Goal: Information Seeking & Learning: Learn about a topic

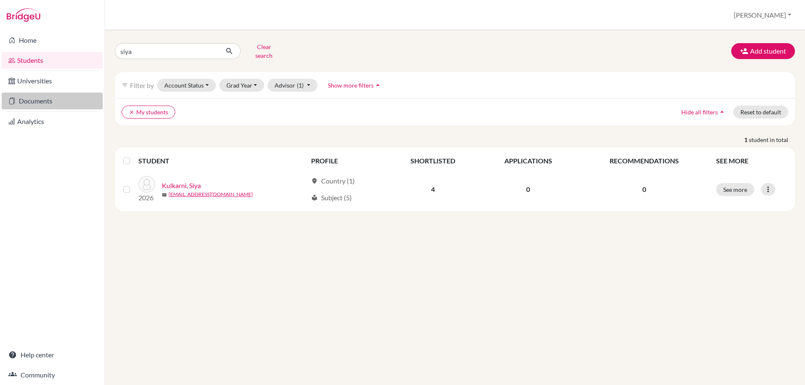
click at [41, 99] on link "Documents" at bounding box center [52, 101] width 101 height 17
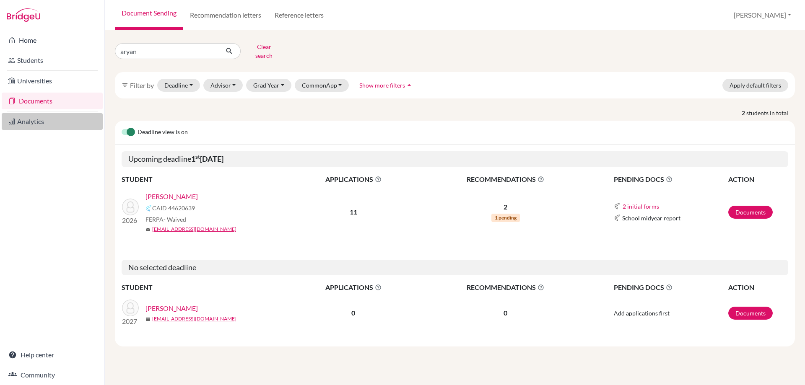
click at [30, 122] on link "Analytics" at bounding box center [52, 121] width 101 height 17
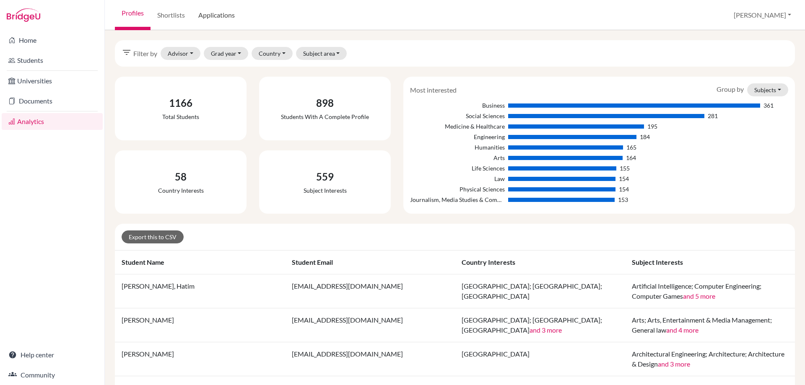
click at [221, 17] on link "Applications" at bounding box center [217, 15] width 50 height 30
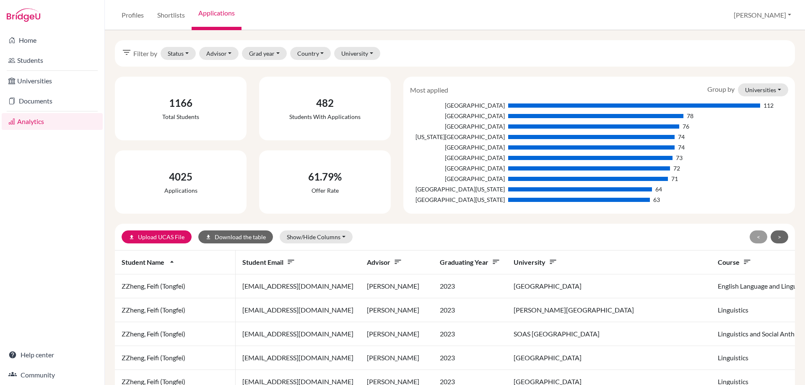
click at [141, 53] on span "Filter by" at bounding box center [145, 54] width 24 height 10
click at [184, 53] on button "Status" at bounding box center [178, 53] width 35 height 13
click at [193, 95] on span "Successful" at bounding box center [186, 98] width 30 height 10
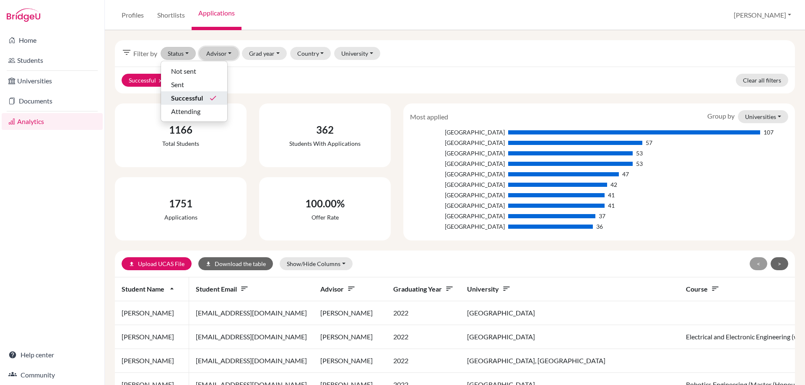
click at [209, 53] on button "Advisor" at bounding box center [219, 53] width 40 height 13
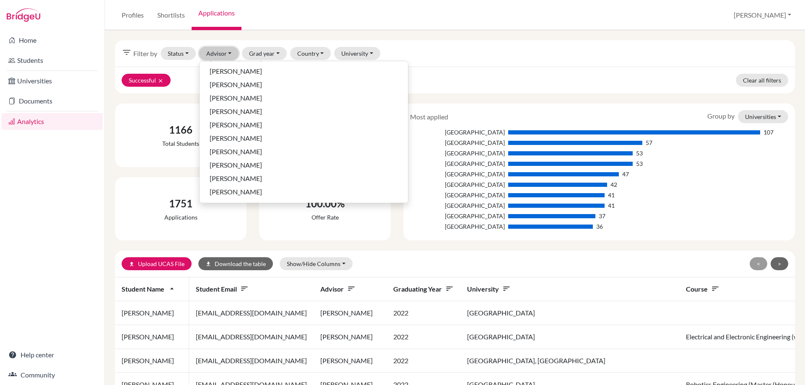
scroll to position [377, 0]
click at [233, 98] on span "[PERSON_NAME]" at bounding box center [236, 96] width 52 height 10
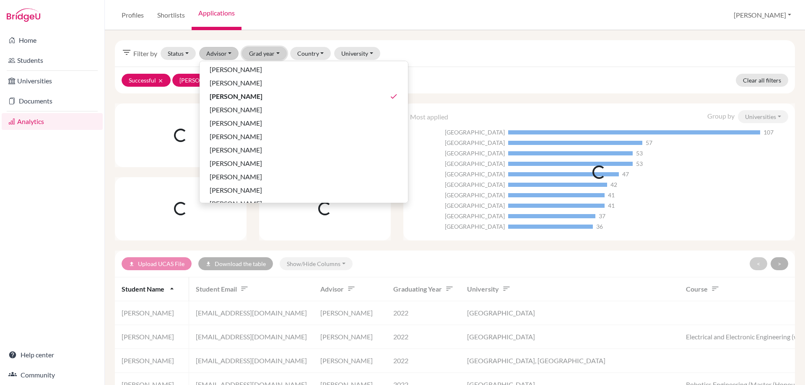
click at [267, 53] on button "Grad year" at bounding box center [264, 53] width 45 height 13
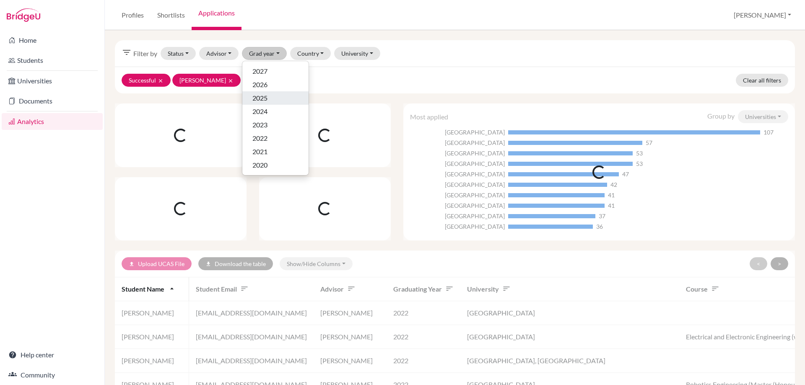
click at [265, 96] on span "2025" at bounding box center [259, 98] width 15 height 10
click at [356, 57] on button "University" at bounding box center [357, 53] width 46 height 13
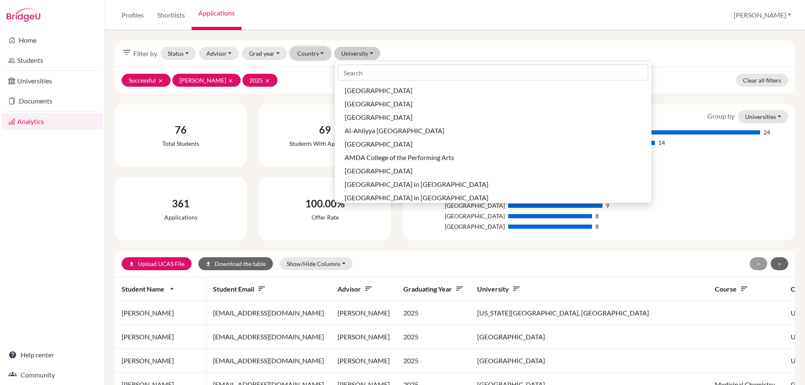
click at [306, 56] on button "Country" at bounding box center [310, 53] width 41 height 13
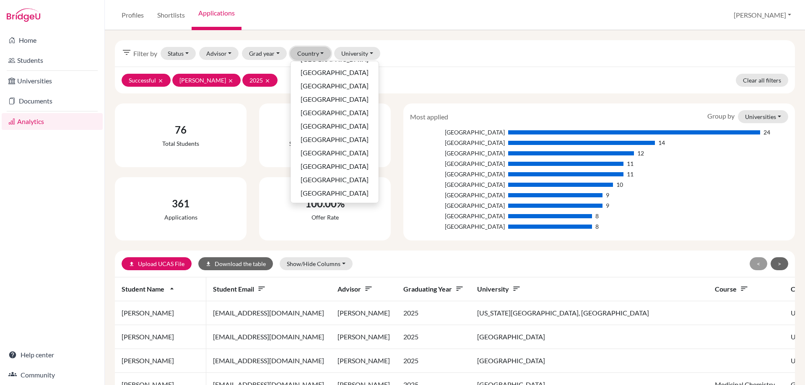
scroll to position [254, 0]
click at [318, 182] on span "[GEOGRAPHIC_DATA]" at bounding box center [335, 179] width 68 height 10
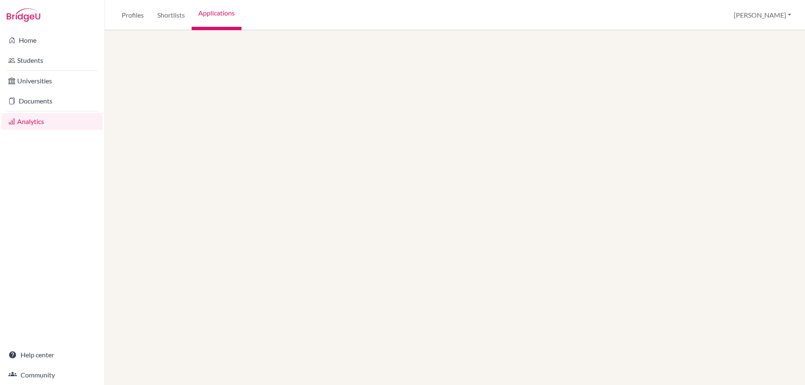
drag, startPoint x: 438, startPoint y: 301, endPoint x: 415, endPoint y: 245, distance: 61.3
click at [438, 301] on div at bounding box center [455, 207] width 700 height 355
click at [205, 10] on link "Applications" at bounding box center [217, 15] width 50 height 30
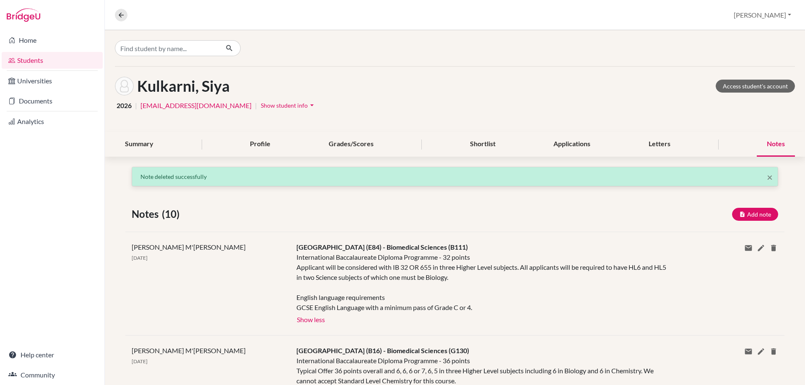
scroll to position [187, 0]
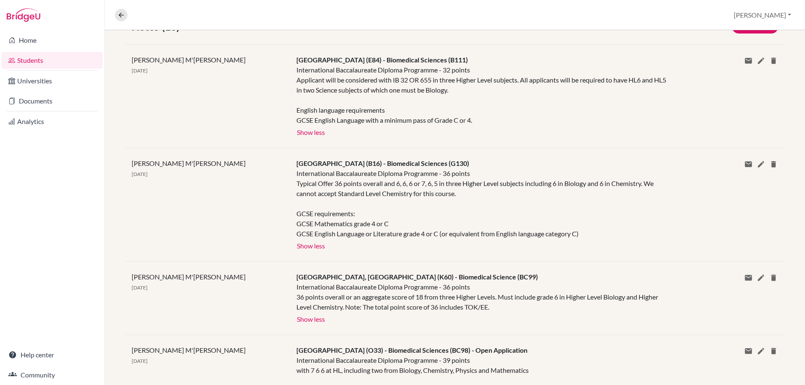
click at [22, 62] on link "Students" at bounding box center [52, 60] width 101 height 17
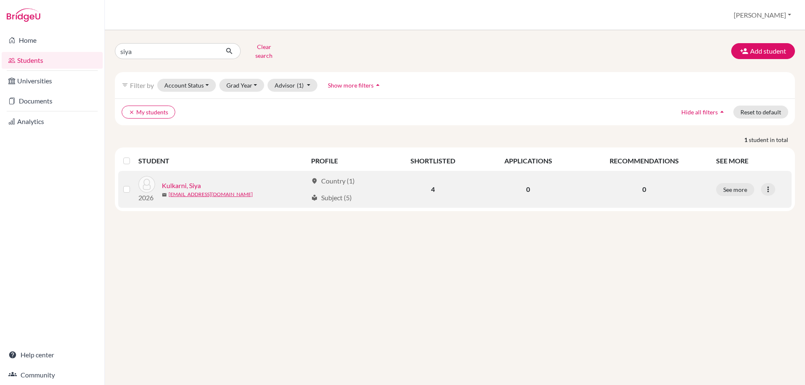
click at [180, 181] on link "Kulkarni, Siya" at bounding box center [181, 186] width 39 height 10
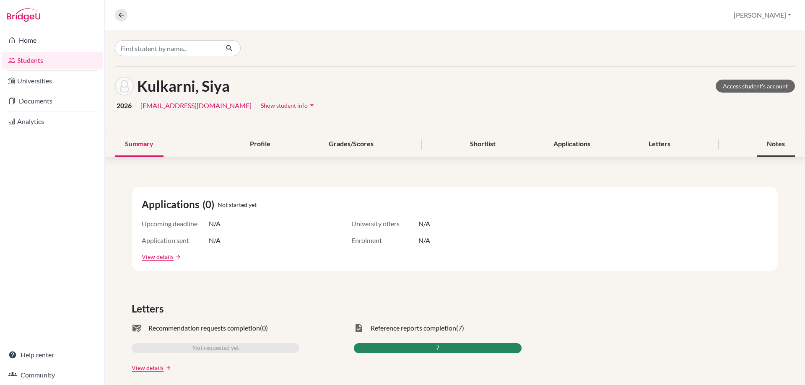
click at [764, 148] on div "Notes" at bounding box center [776, 144] width 38 height 25
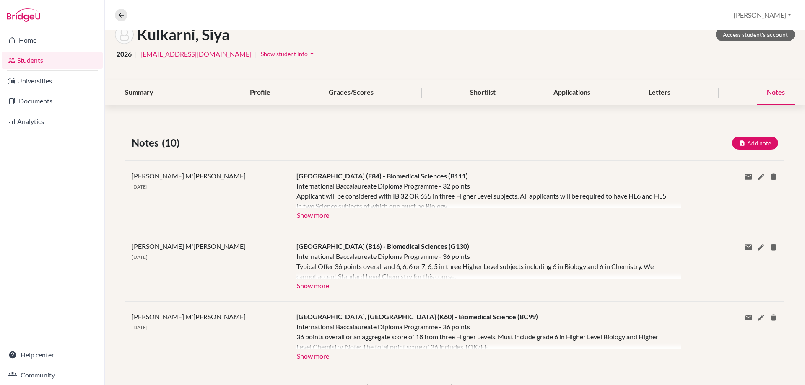
scroll to position [126, 0]
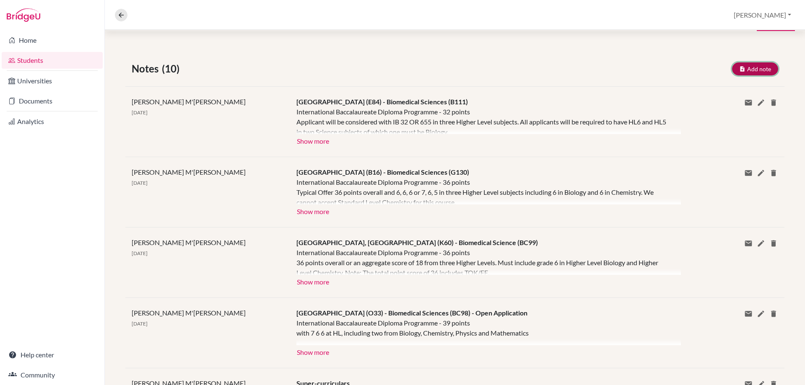
click at [744, 72] on button "Add note" at bounding box center [755, 68] width 46 height 13
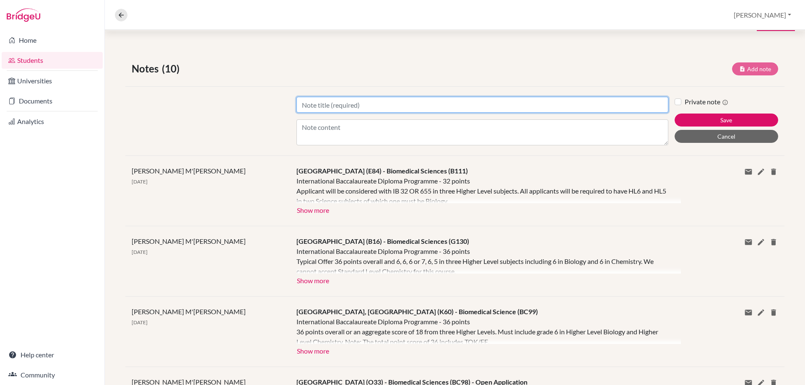
click at [390, 104] on input "Title" at bounding box center [482, 105] width 372 height 16
type input "Choices"
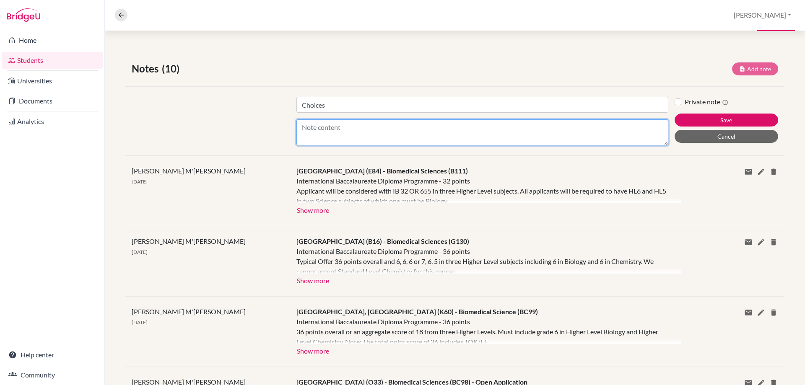
click at [328, 131] on textarea "Content" at bounding box center [482, 132] width 372 height 26
type textarea "Oxford is the goal - followed by either KCL or Bath"
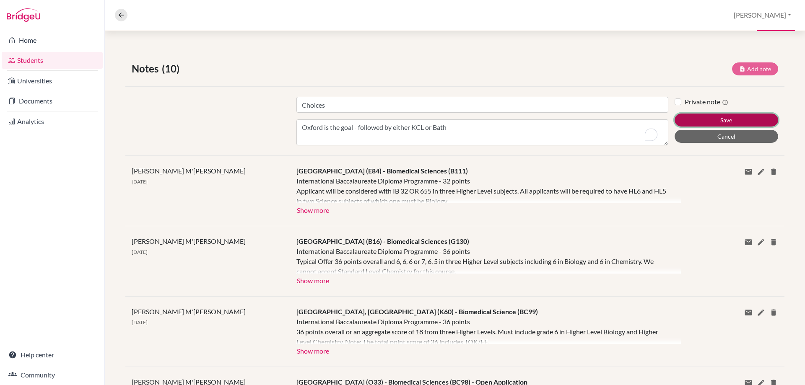
click at [696, 118] on button "Save" at bounding box center [726, 120] width 104 height 13
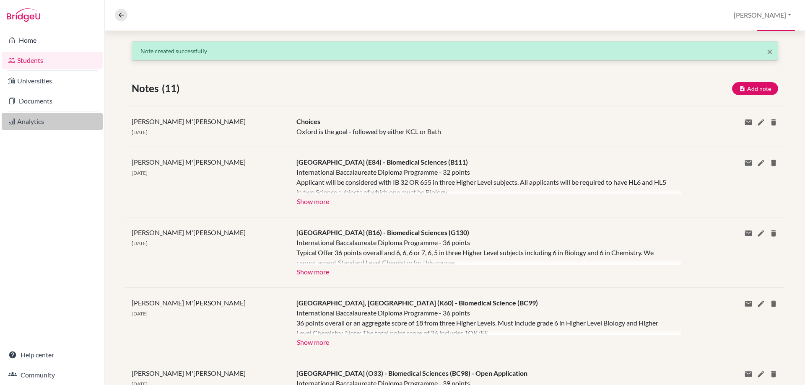
click at [29, 125] on link "Analytics" at bounding box center [52, 121] width 101 height 17
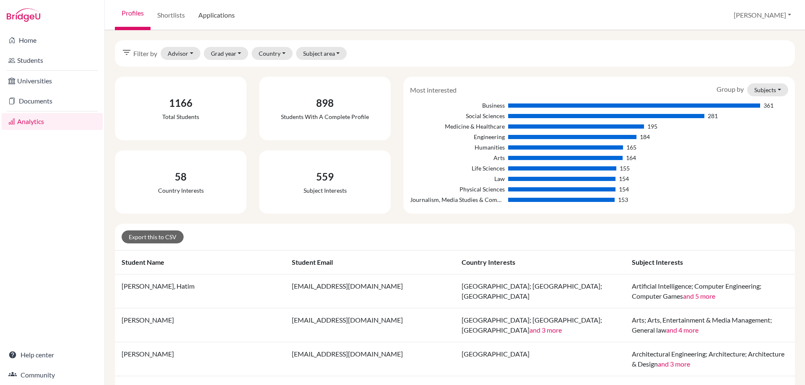
click at [211, 16] on link "Applications" at bounding box center [217, 15] width 50 height 30
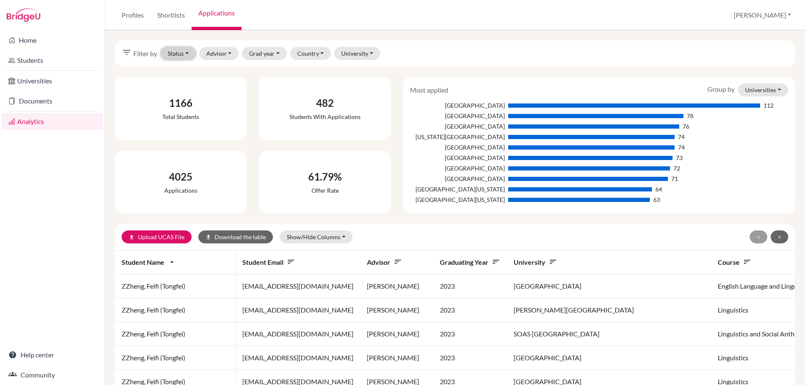
click at [184, 51] on button "Status" at bounding box center [178, 53] width 35 height 13
click at [185, 110] on span "Attending" at bounding box center [185, 111] width 29 height 10
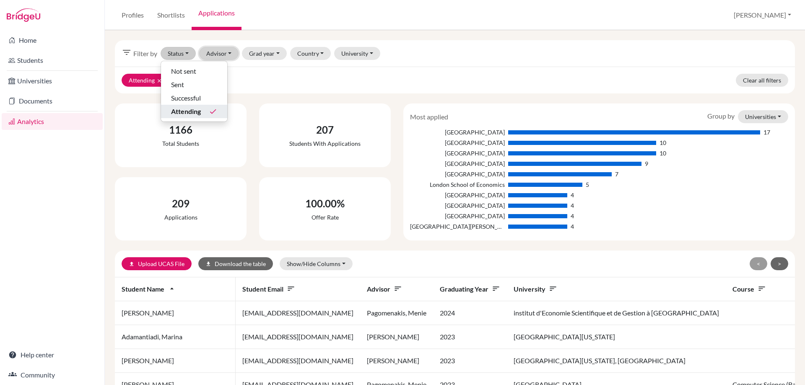
click at [213, 49] on button "Advisor" at bounding box center [219, 53] width 40 height 13
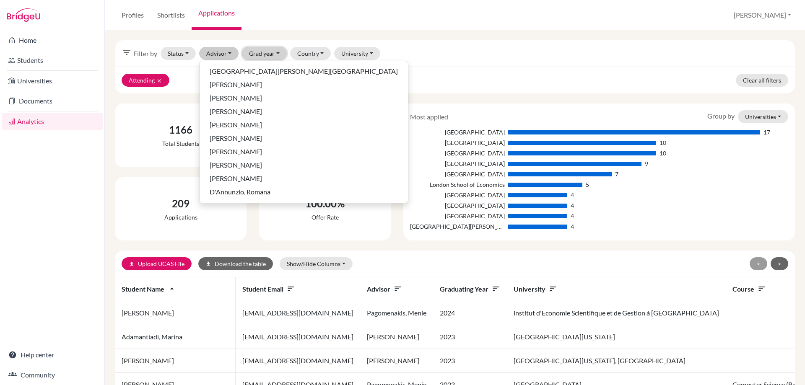
click at [254, 58] on button "Grad year" at bounding box center [264, 53] width 45 height 13
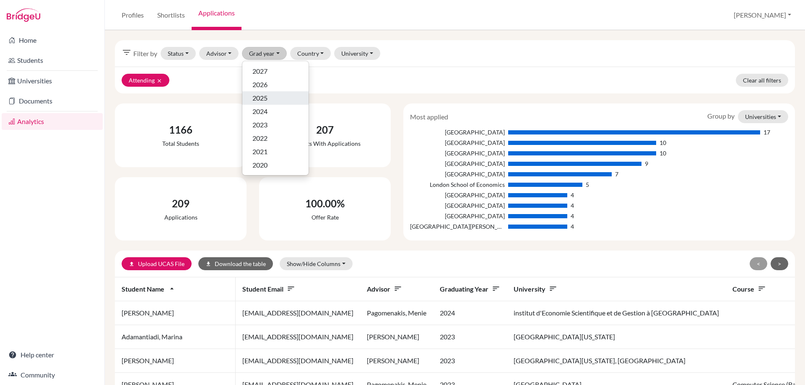
click at [257, 102] on span "2025" at bounding box center [259, 98] width 15 height 10
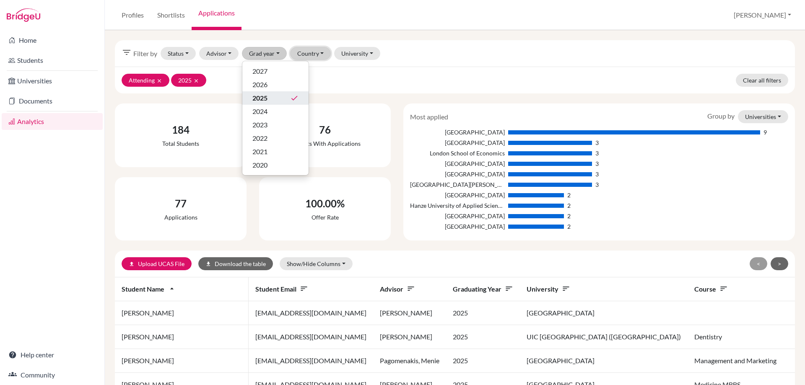
click at [304, 52] on button "Country" at bounding box center [310, 53] width 41 height 13
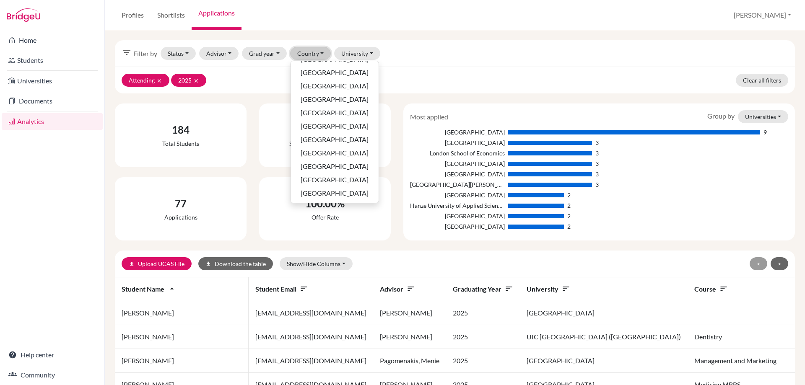
scroll to position [254, 0]
click at [329, 179] on span "United Kingdom" at bounding box center [335, 179] width 68 height 10
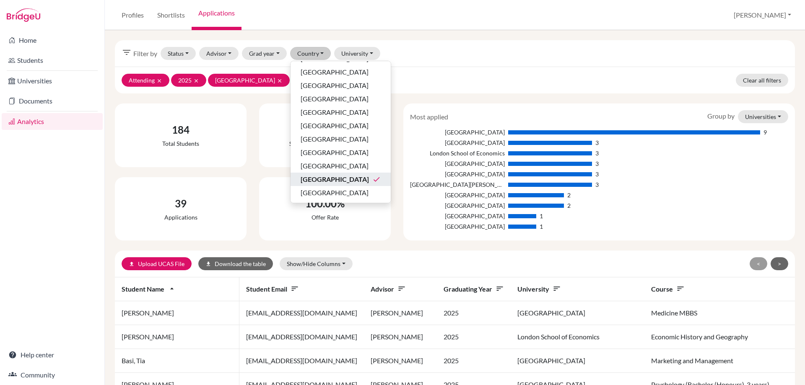
click at [434, 69] on div "Attending clear 2025 clear United Kingdom clear Clear all filters" at bounding box center [455, 80] width 680 height 27
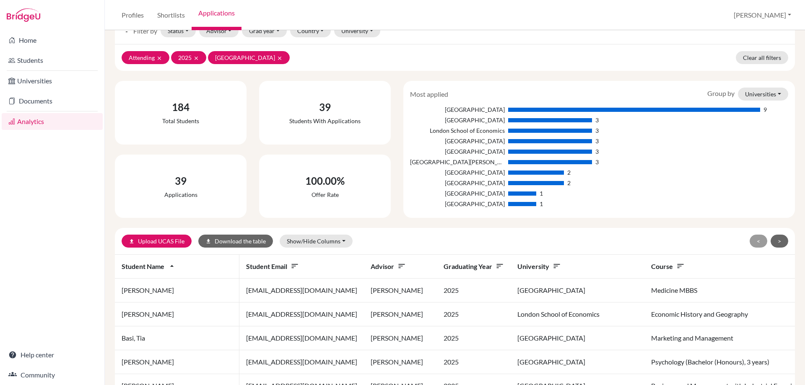
scroll to position [42, 0]
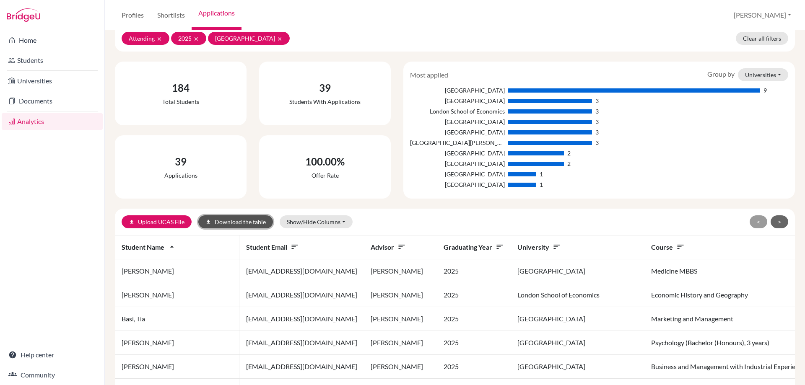
click at [229, 221] on button "download Download the table" at bounding box center [235, 221] width 75 height 13
click at [31, 60] on link "Students" at bounding box center [52, 60] width 101 height 17
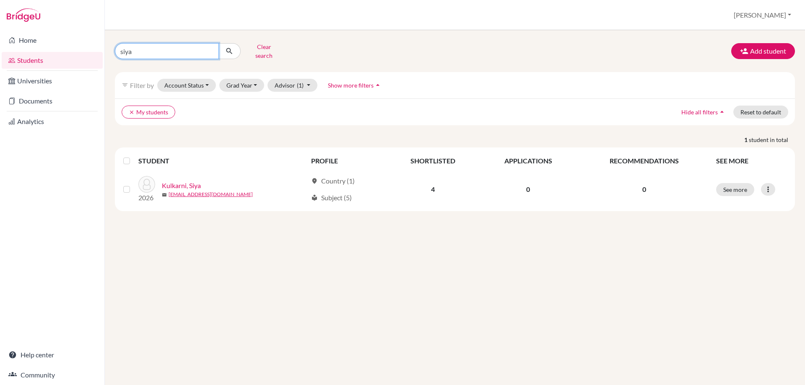
drag, startPoint x: 124, startPoint y: 56, endPoint x: 98, endPoint y: 59, distance: 25.3
click at [98, 59] on div "Home Students Universities Documents Analytics Help center Community Students o…" at bounding box center [402, 192] width 805 height 385
type input "[PERSON_NAME]"
click button "submit" at bounding box center [229, 51] width 22 height 16
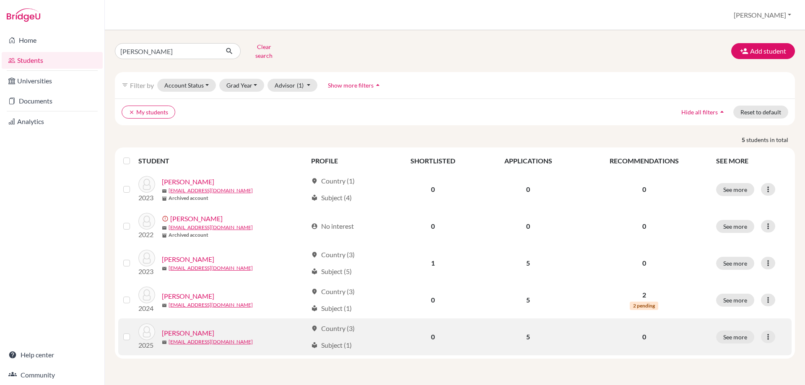
click at [191, 328] on link "[PERSON_NAME]" at bounding box center [188, 333] width 52 height 10
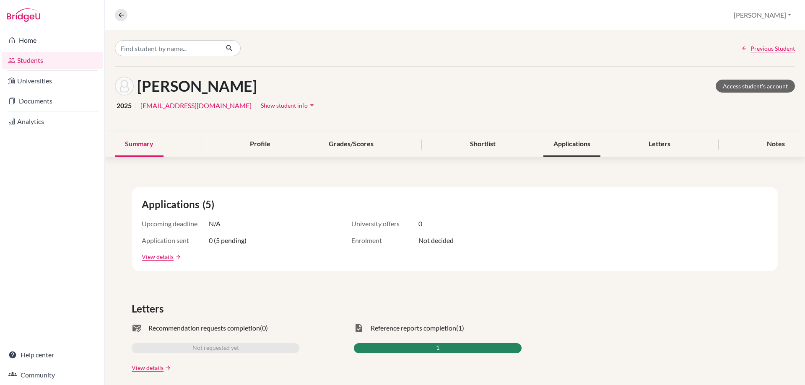
click at [594, 142] on div "Applications" at bounding box center [571, 144] width 57 height 25
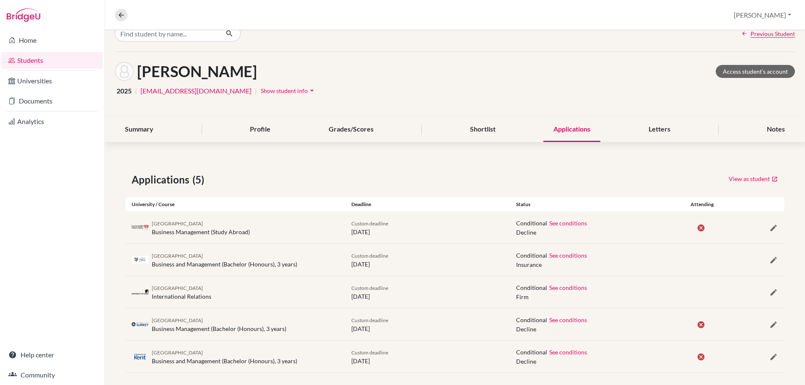
scroll to position [23, 0]
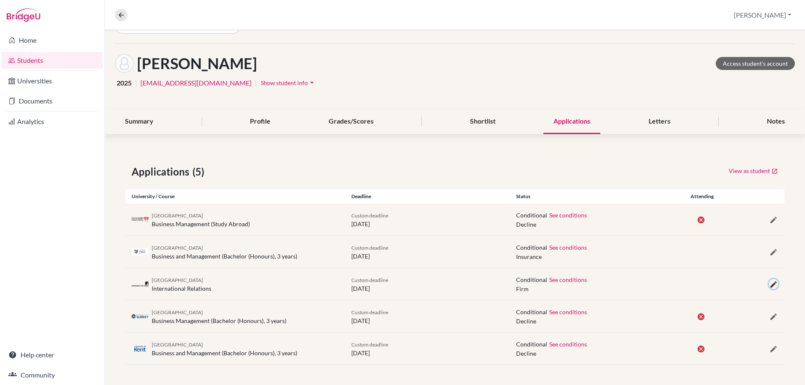
click at [769, 285] on icon "button" at bounding box center [773, 284] width 8 height 8
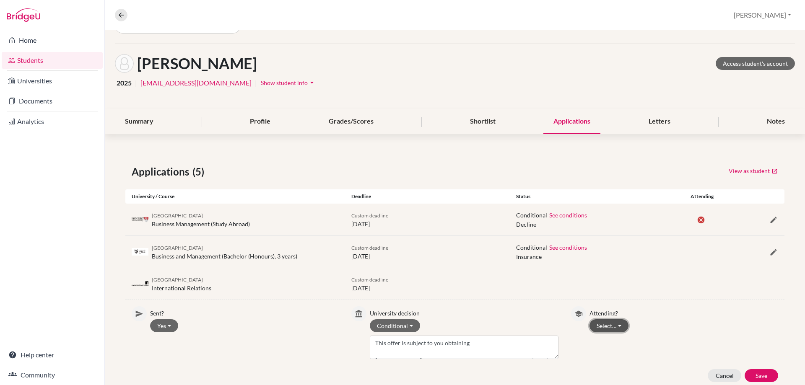
click at [601, 325] on button "Select…" at bounding box center [608, 325] width 39 height 13
click at [606, 345] on button "Attending" at bounding box center [623, 343] width 66 height 13
drag, startPoint x: 747, startPoint y: 374, endPoint x: 747, endPoint y: 321, distance: 52.8
click at [747, 374] on button "Save" at bounding box center [761, 375] width 34 height 13
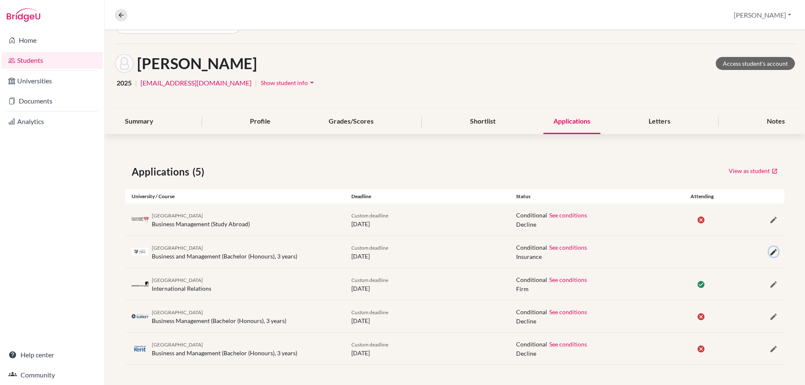
click at [769, 254] on icon "button" at bounding box center [773, 252] width 8 height 8
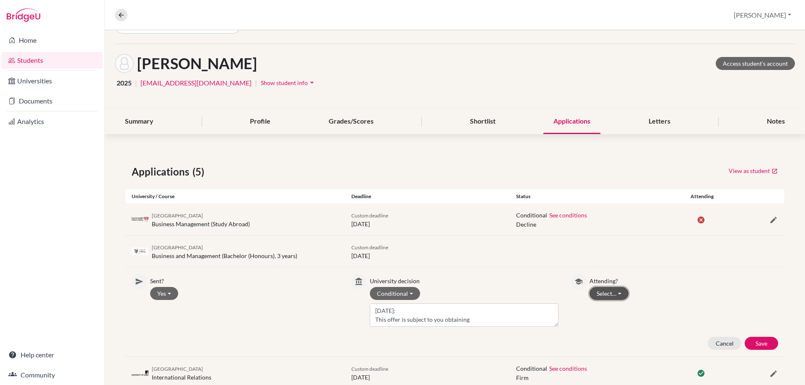
click at [607, 298] on button "Select…" at bounding box center [608, 293] width 39 height 13
click at [609, 322] on button "Not attending" at bounding box center [623, 324] width 66 height 13
click at [750, 342] on button "Save" at bounding box center [761, 343] width 34 height 13
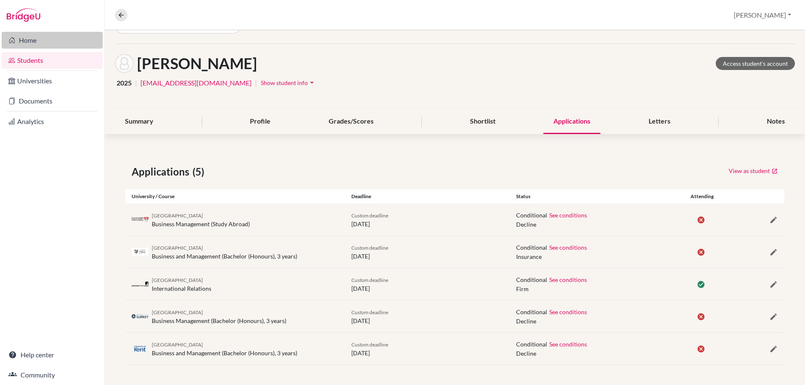
click at [34, 41] on link "Home" at bounding box center [52, 40] width 101 height 17
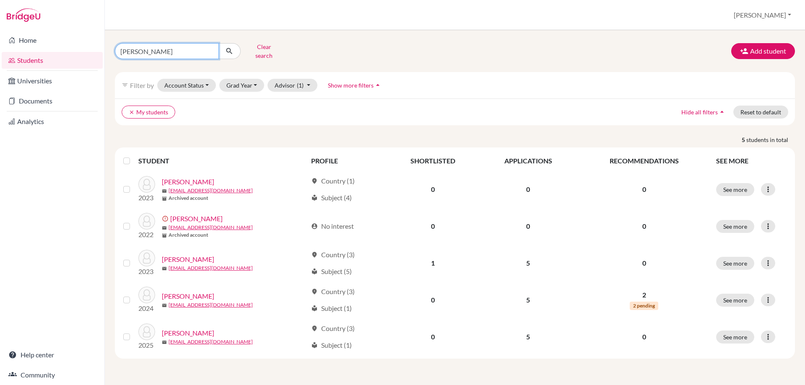
drag, startPoint x: 138, startPoint y: 47, endPoint x: 112, endPoint y: 47, distance: 26.4
click at [112, 47] on div "[PERSON_NAME] search" at bounding box center [224, 51] width 231 height 22
type input "siya"
click at [229, 47] on icon "submit" at bounding box center [229, 51] width 8 height 8
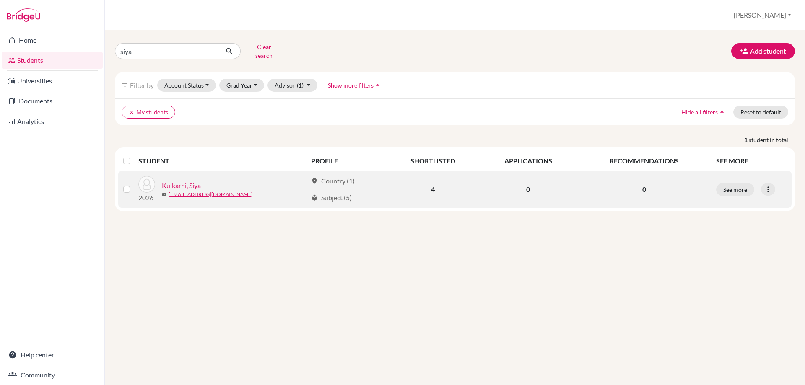
click at [182, 181] on link "Kulkarni, Siya" at bounding box center [181, 186] width 39 height 10
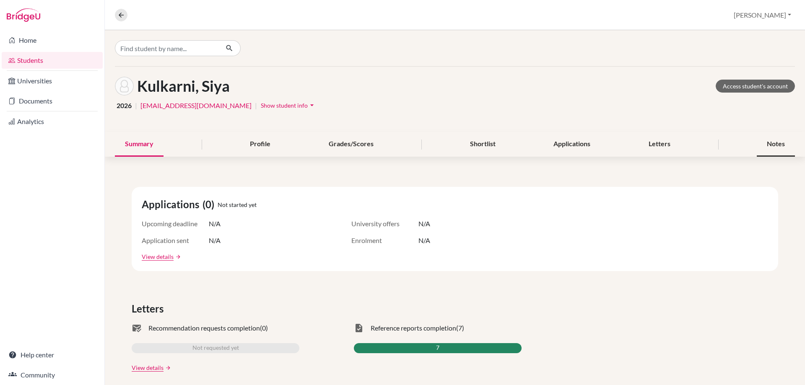
click at [768, 144] on div "Notes" at bounding box center [776, 144] width 38 height 25
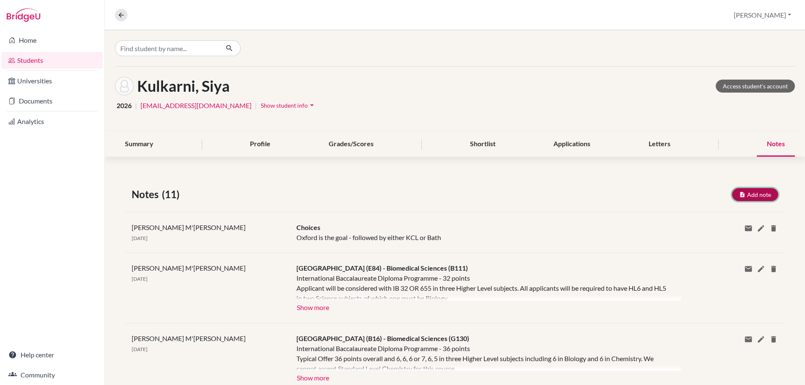
click at [732, 201] on button "Add note" at bounding box center [755, 194] width 46 height 13
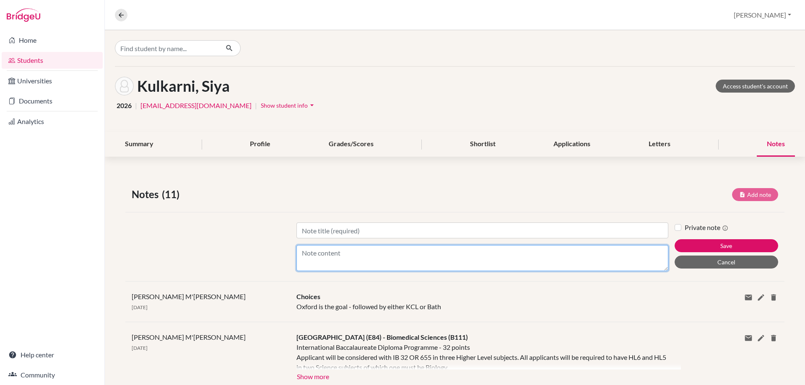
click at [370, 265] on textarea "Content" at bounding box center [482, 258] width 372 height 26
paste textarea "IB typical offer 34 including 5 in HL Biology and 5 in HL Chemistry, Physics, M…"
type textarea "IB typical offer 34 including 5 in HL Biology and 5 in HL Chemistry, Physics, M…"
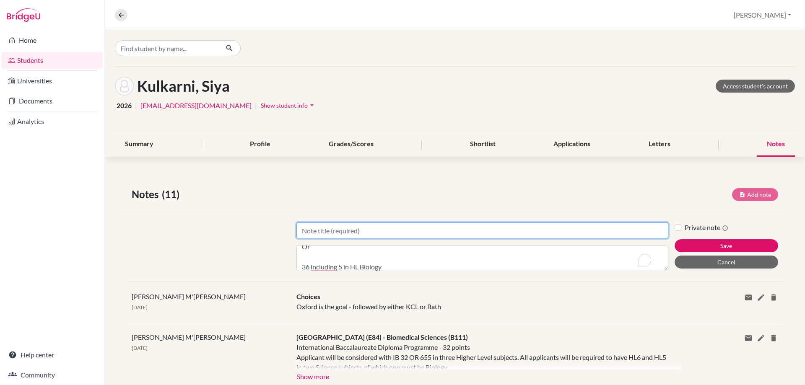
click at [335, 228] on input "Title" at bounding box center [482, 231] width 372 height 16
paste input "University of Warwick (W20)"
click at [434, 234] on input "University of Warwick (W20) -" at bounding box center [482, 231] width 372 height 16
paste input "Biomedical Science (B900)"
type input "University of Warwick (W20) - Biomedical Science (B900)"
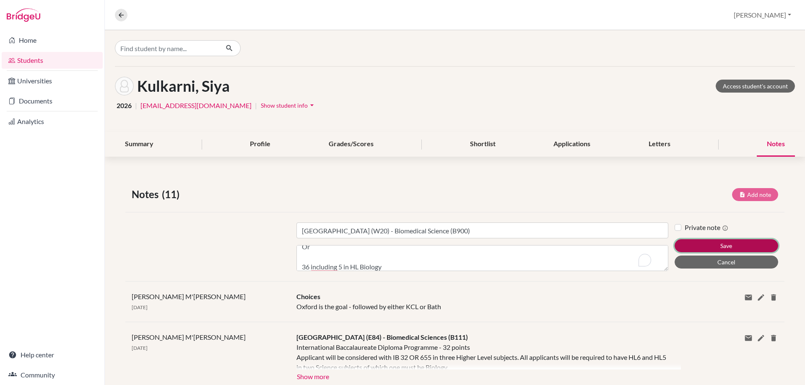
click at [700, 241] on button "Save" at bounding box center [726, 245] width 104 height 13
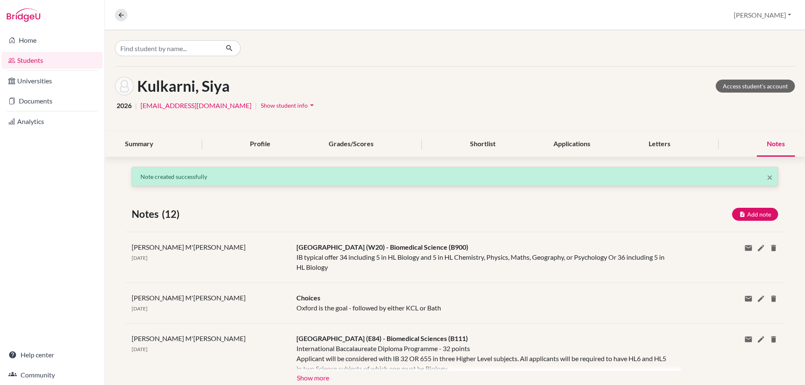
scroll to position [0, 0]
click at [34, 58] on link "Students" at bounding box center [52, 60] width 101 height 17
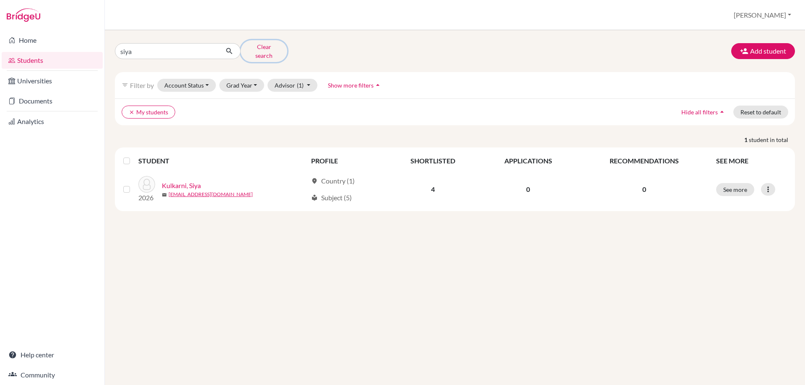
click at [253, 46] on button "Clear search" at bounding box center [264, 51] width 47 height 22
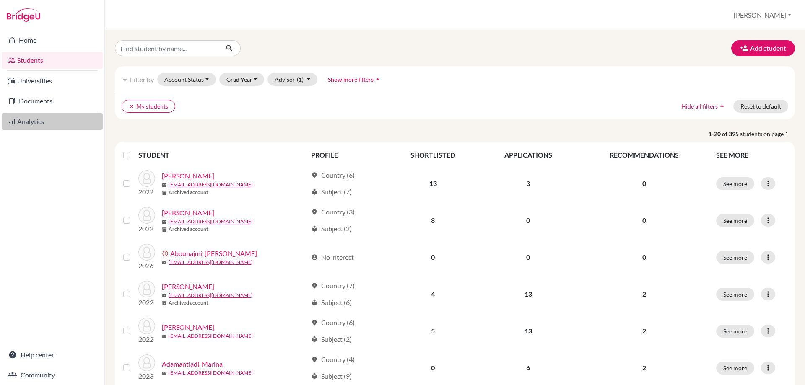
click at [49, 118] on link "Analytics" at bounding box center [52, 121] width 101 height 17
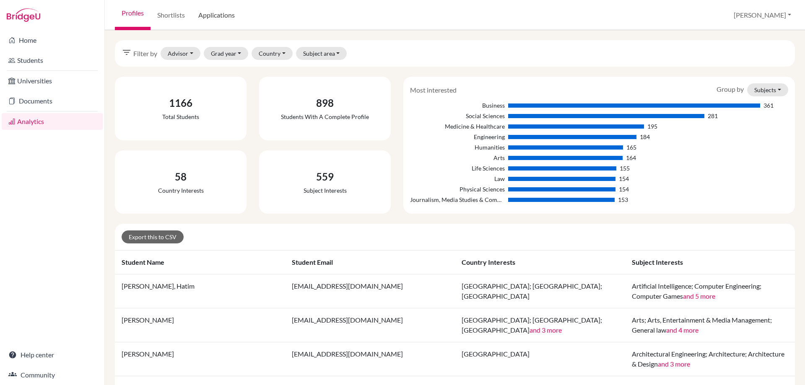
click at [210, 16] on link "Applications" at bounding box center [217, 15] width 50 height 30
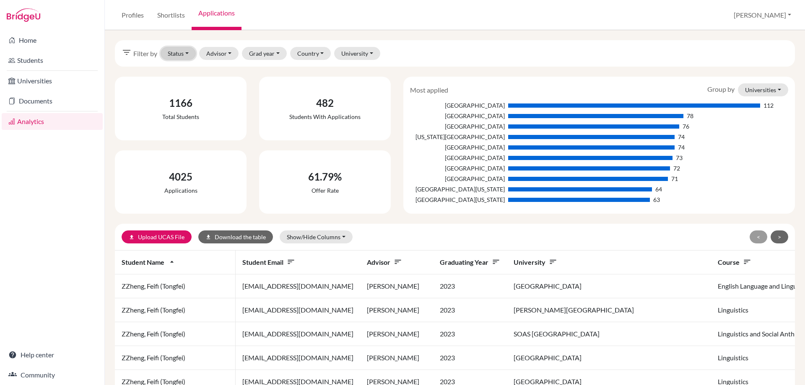
click at [188, 53] on button "Status" at bounding box center [178, 53] width 35 height 13
click at [177, 83] on span "Sent" at bounding box center [177, 85] width 13 height 10
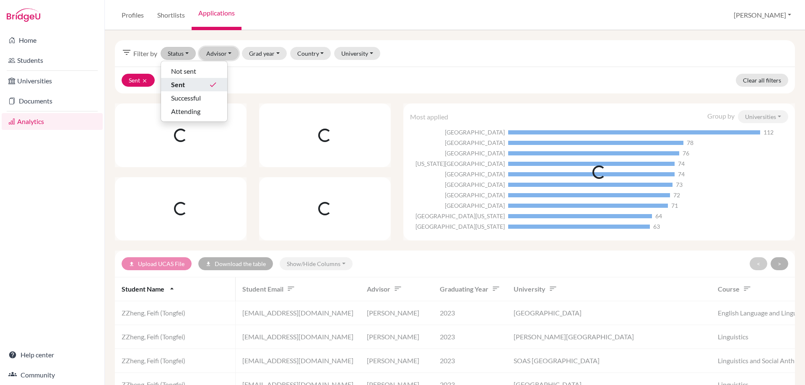
click at [214, 52] on button "Advisor" at bounding box center [219, 53] width 40 height 13
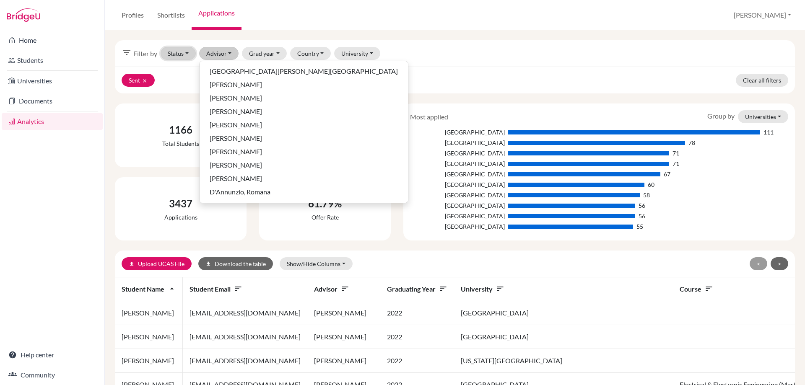
click at [186, 51] on button "Status" at bounding box center [178, 53] width 35 height 13
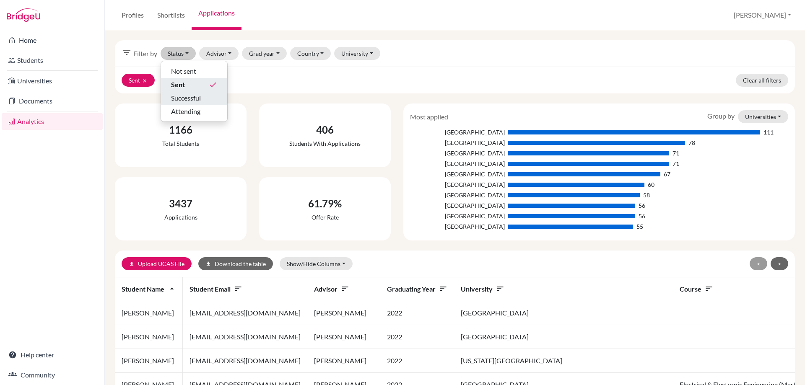
click at [184, 98] on span "Successful" at bounding box center [186, 98] width 30 height 10
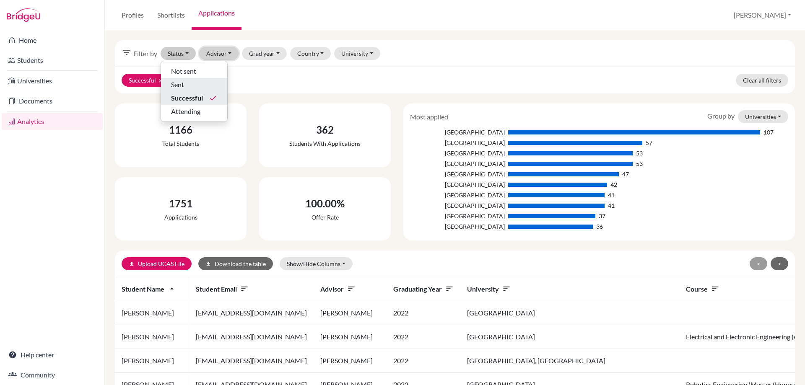
click at [218, 51] on button "Advisor" at bounding box center [219, 53] width 40 height 13
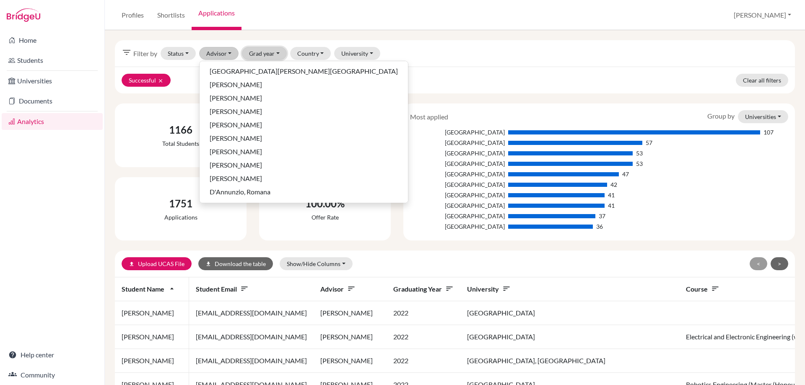
click at [260, 50] on button "Grad year" at bounding box center [264, 53] width 45 height 13
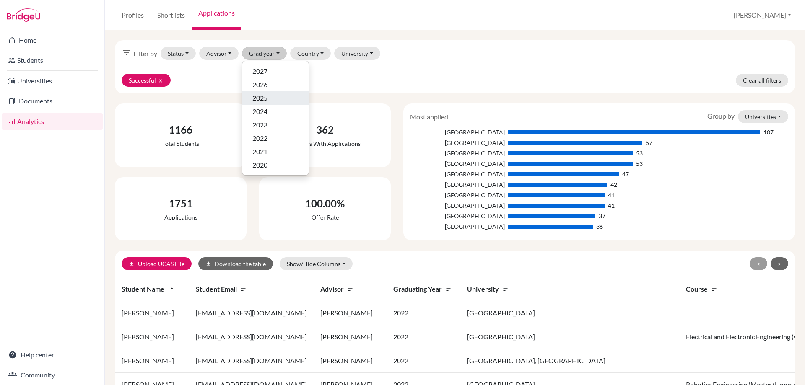
click at [261, 97] on span "2025" at bounding box center [259, 98] width 15 height 10
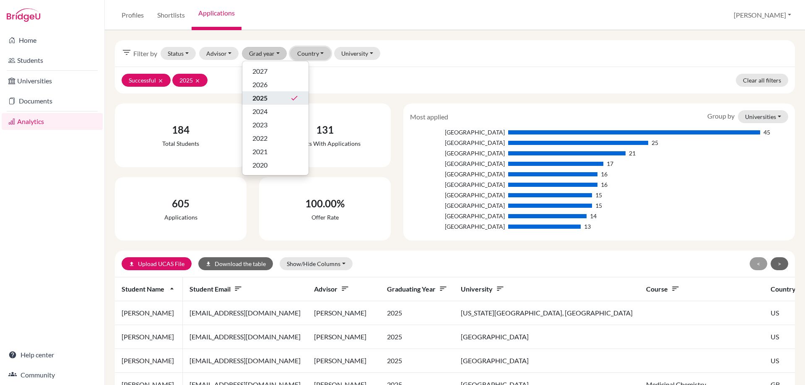
click at [302, 56] on button "Country" at bounding box center [310, 53] width 41 height 13
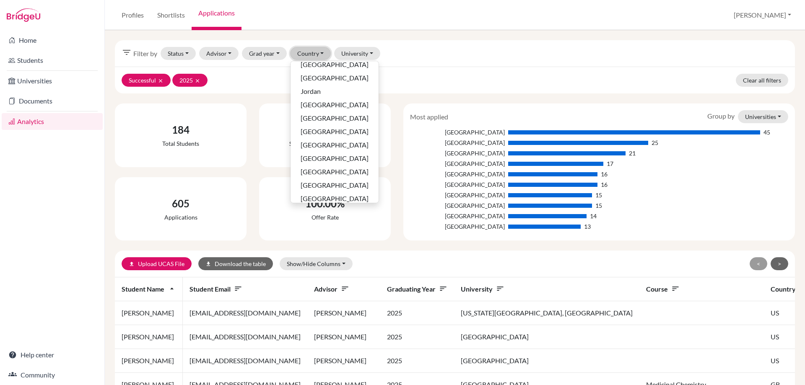
scroll to position [251, 0]
click at [312, 176] on button "[GEOGRAPHIC_DATA]" at bounding box center [334, 181] width 88 height 13
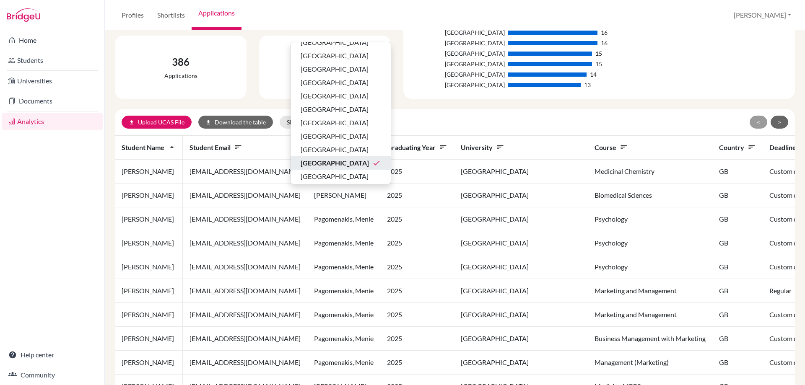
scroll to position [168, 0]
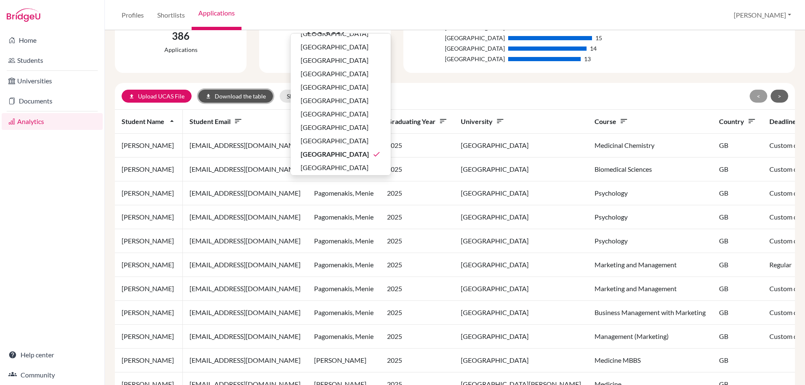
click at [229, 100] on button "download Download the table" at bounding box center [235, 96] width 75 height 13
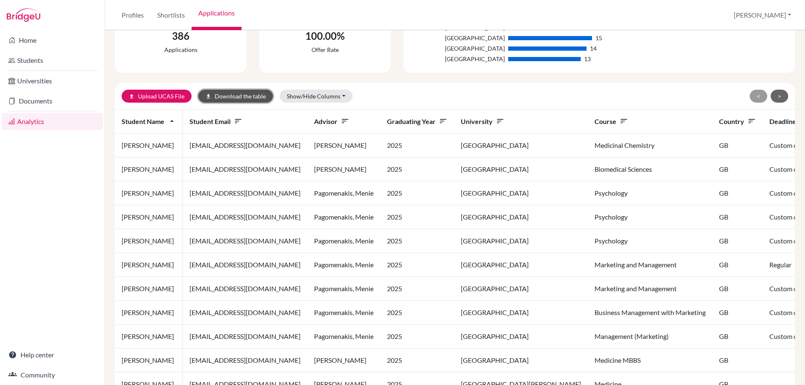
click at [238, 97] on button "download Download the table" at bounding box center [235, 96] width 75 height 13
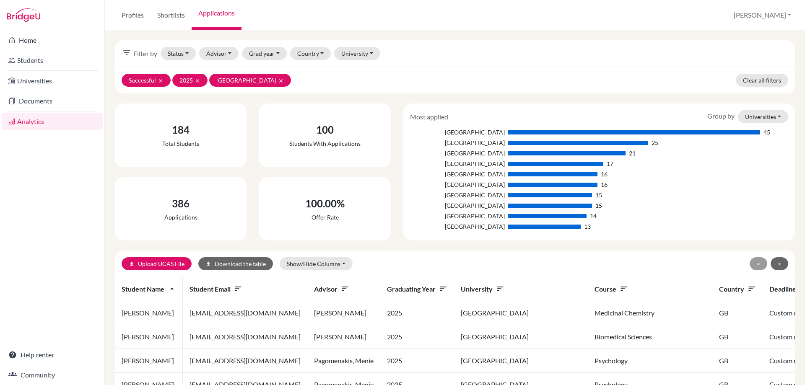
click at [340, 81] on div "Successful clear 2025 clear [GEOGRAPHIC_DATA] clear Clear all filters" at bounding box center [455, 80] width 680 height 27
click at [162, 75] on button "Successful clear" at bounding box center [146, 80] width 49 height 13
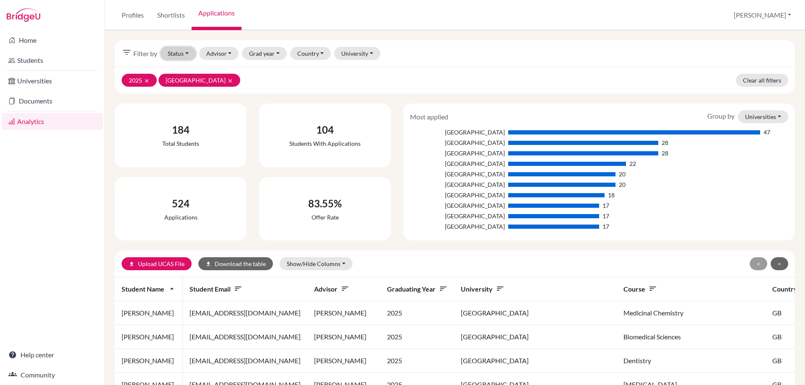
click at [176, 55] on button "Status" at bounding box center [178, 53] width 35 height 13
click at [175, 98] on span "Successful" at bounding box center [186, 98] width 30 height 10
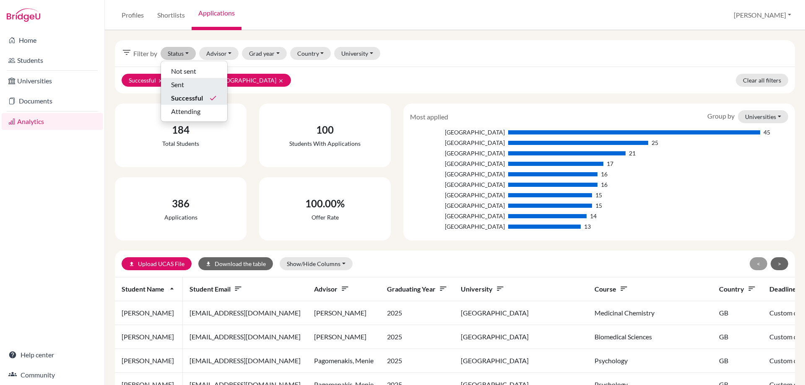
click at [316, 77] on div "Successful clear 2025 clear [GEOGRAPHIC_DATA] clear Clear all filters" at bounding box center [455, 80] width 680 height 27
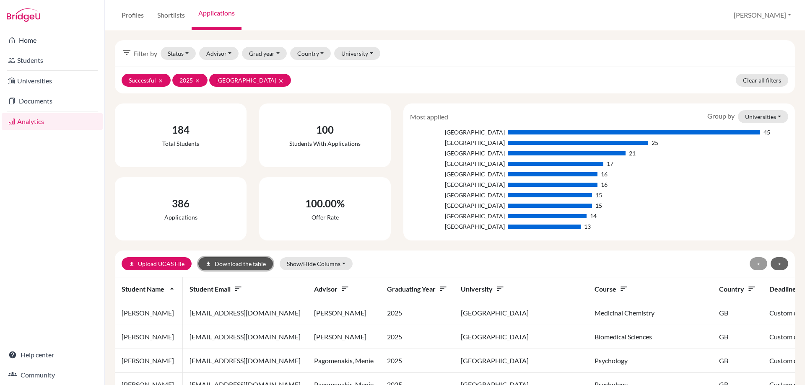
click at [213, 266] on button "download Download the table" at bounding box center [235, 263] width 75 height 13
